Goal: Transaction & Acquisition: Purchase product/service

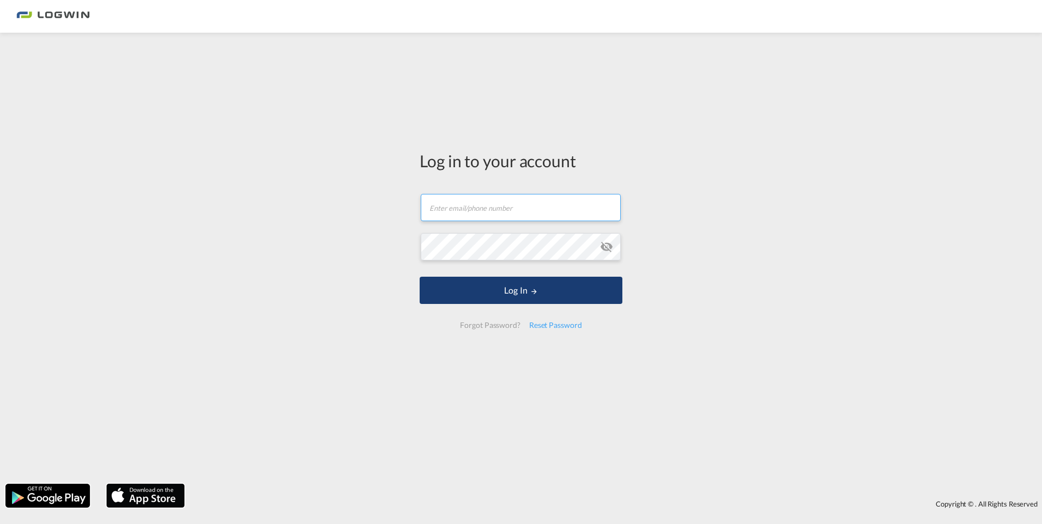
type input "[EMAIL_ADDRESS][DOMAIN_NAME]"
click at [503, 291] on button "Log In" at bounding box center [520, 290] width 203 height 27
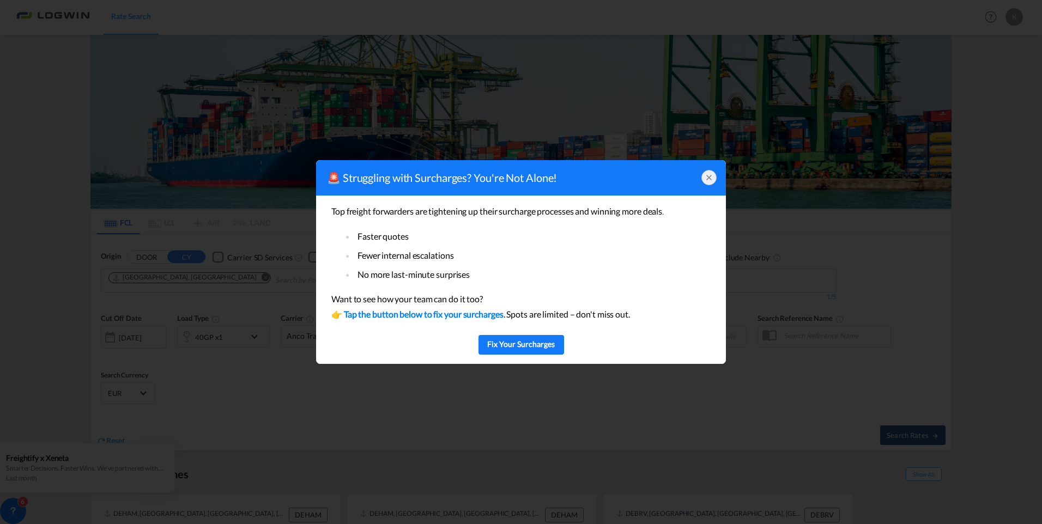
click at [711, 175] on icon at bounding box center [708, 177] width 9 height 9
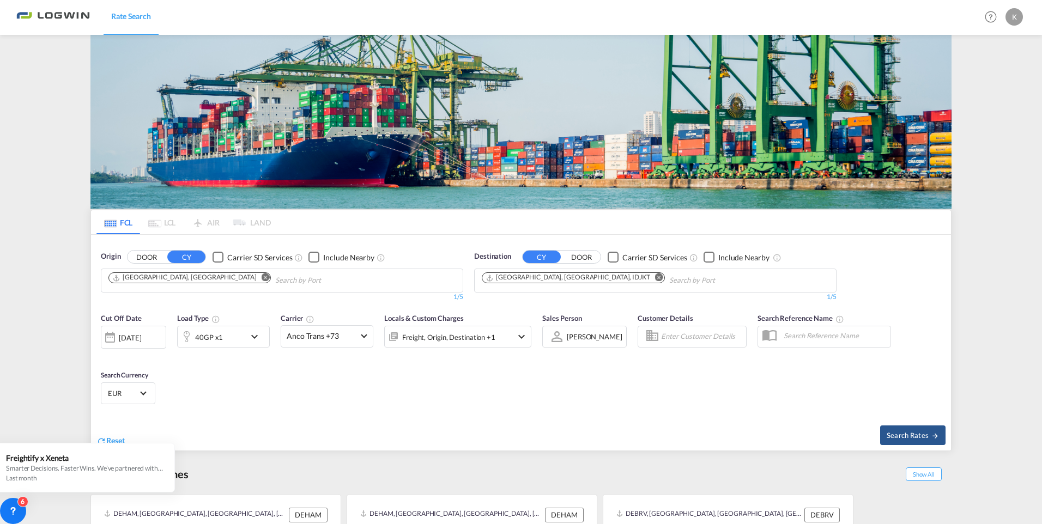
click at [655, 273] on md-icon "Remove" at bounding box center [659, 277] width 8 height 8
click at [513, 114] on body "Rate Search Rate Search Help Resources Product Release K My Profile Logout FCL …" at bounding box center [521, 262] width 1042 height 524
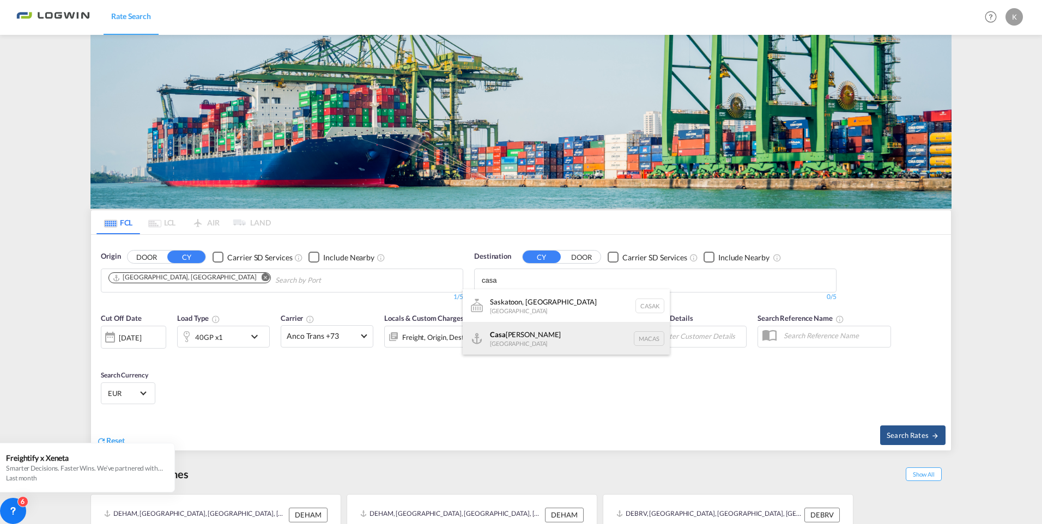
type input "casa"
click at [499, 338] on div "Casa [PERSON_NAME] [GEOGRAPHIC_DATA] [GEOGRAPHIC_DATA]" at bounding box center [566, 338] width 207 height 33
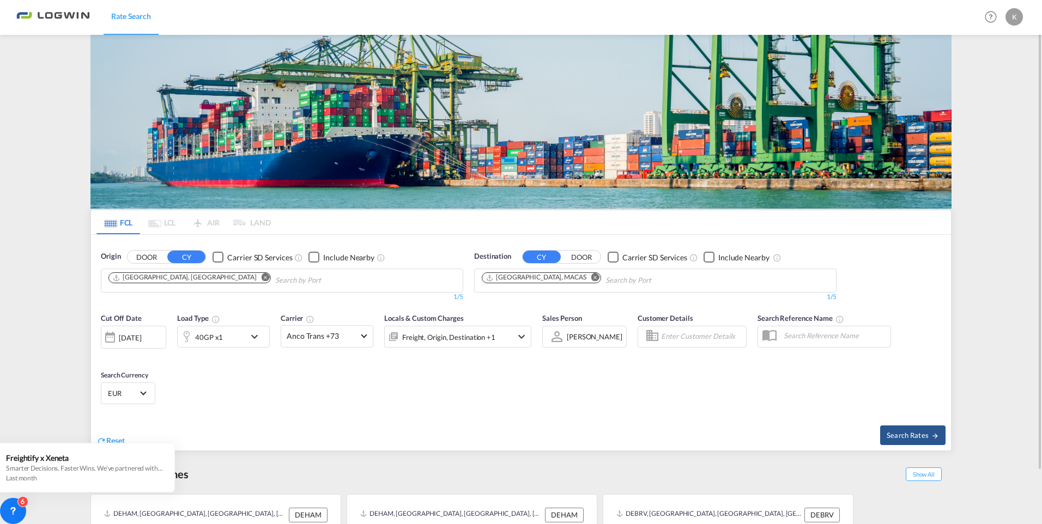
click at [255, 336] on md-icon "icon-chevron-down" at bounding box center [257, 336] width 19 height 13
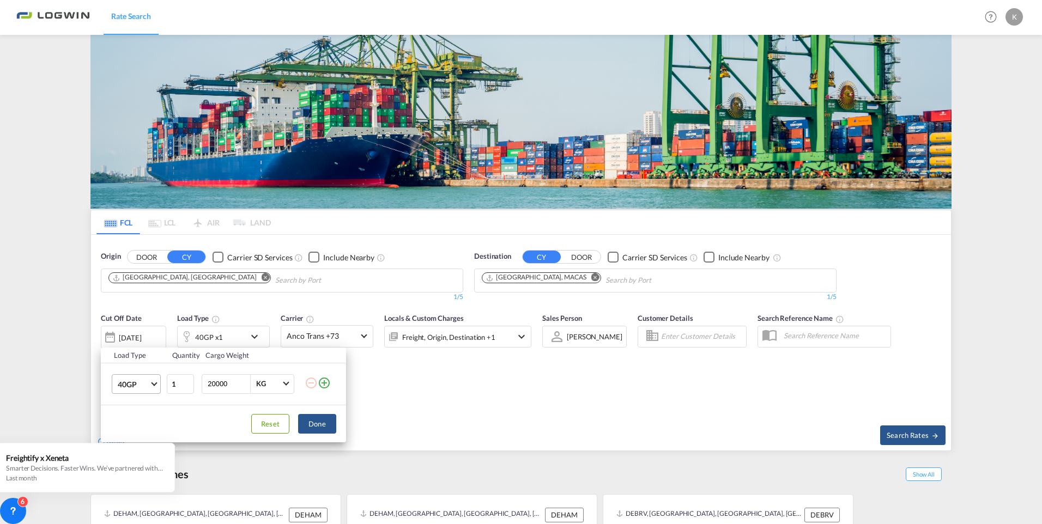
click at [154, 381] on span "Choose: \a40GP" at bounding box center [154, 383] width 6 height 6
click at [128, 355] on div "20GP" at bounding box center [127, 357] width 19 height 11
drag, startPoint x: 323, startPoint y: 424, endPoint x: 339, endPoint y: 420, distance: 16.9
click at [323, 424] on button "Done" at bounding box center [317, 424] width 38 height 20
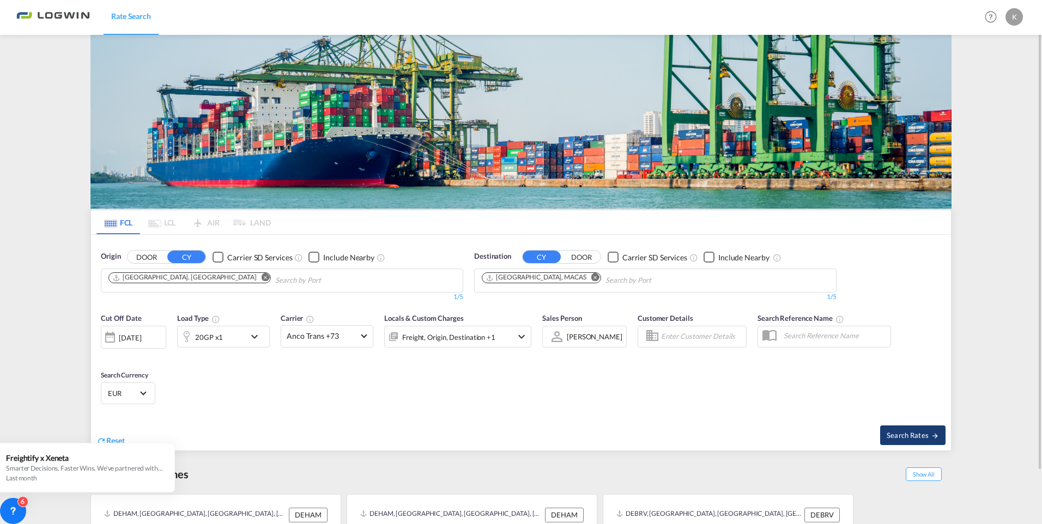
click at [918, 435] on span "Search Rates" at bounding box center [912, 435] width 52 height 9
type input "DEHAM to MACAS / [DATE]"
